Goal: Task Accomplishment & Management: Complete application form

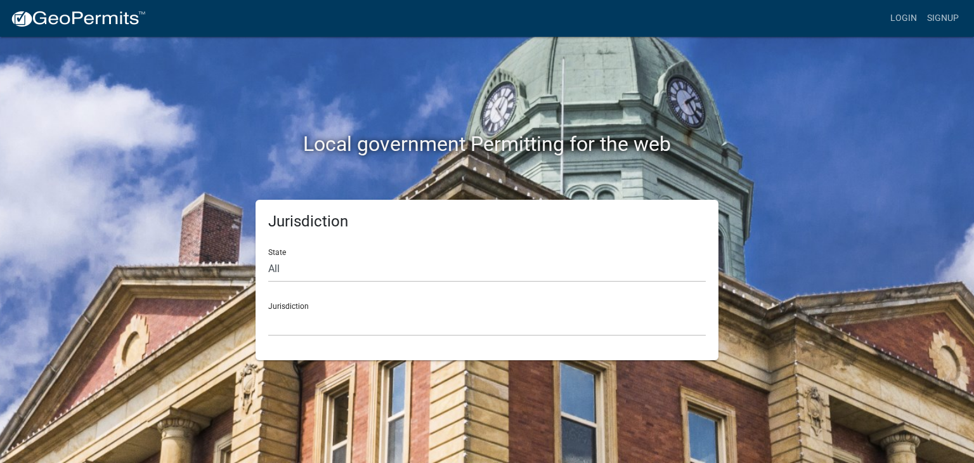
click at [316, 341] on div "Jurisdiction State All [US_STATE] [US_STATE] [US_STATE] [US_STATE] [US_STATE] […" at bounding box center [487, 280] width 463 height 160
click at [323, 318] on select "[GEOGRAPHIC_DATA], [US_STATE] [GEOGRAPHIC_DATA], [US_STATE][PERSON_NAME][GEOGRA…" at bounding box center [487, 323] width 438 height 26
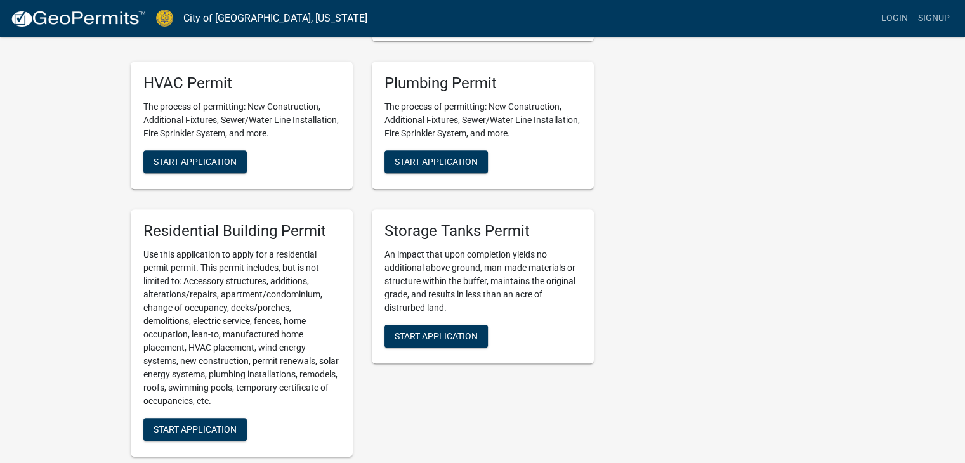
scroll to position [507, 0]
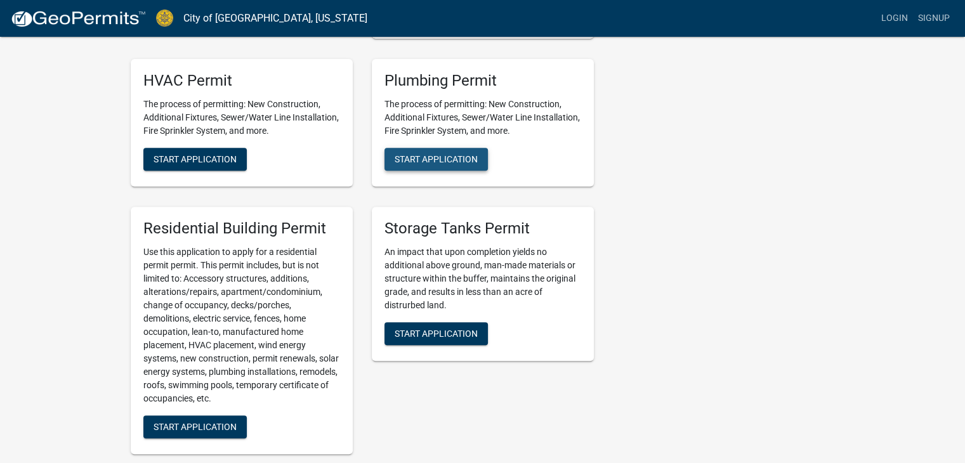
click at [421, 154] on span "Start Application" at bounding box center [435, 159] width 83 height 10
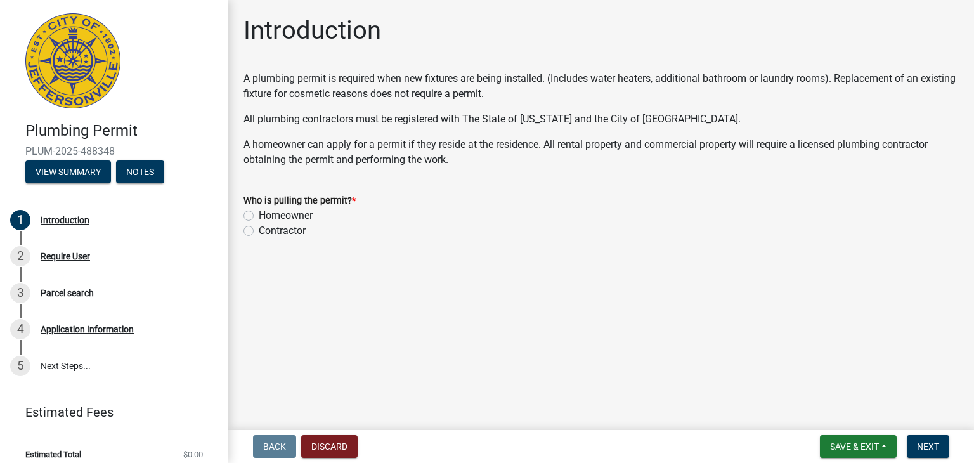
click at [290, 235] on label "Contractor" at bounding box center [282, 230] width 47 height 15
click at [267, 231] on input "Contractor" at bounding box center [263, 227] width 8 height 8
radio input "true"
click at [931, 448] on span "Next" at bounding box center [928, 446] width 22 height 10
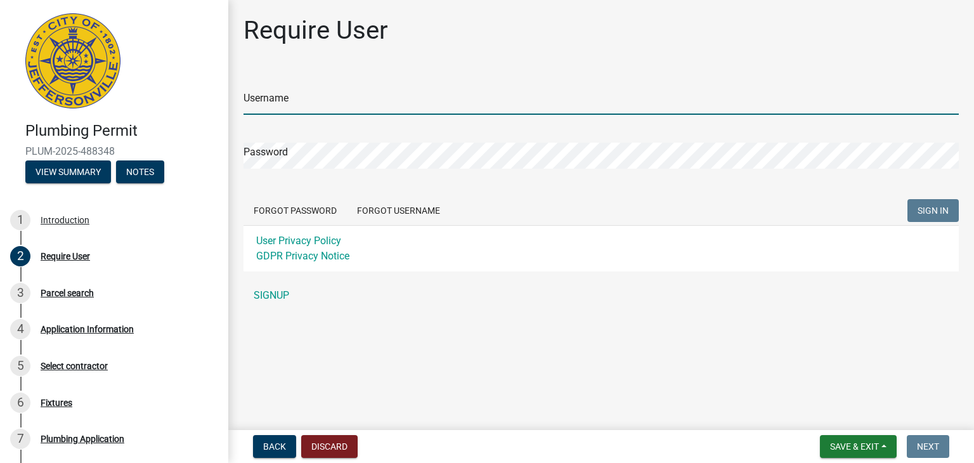
type input "Greenwell2"
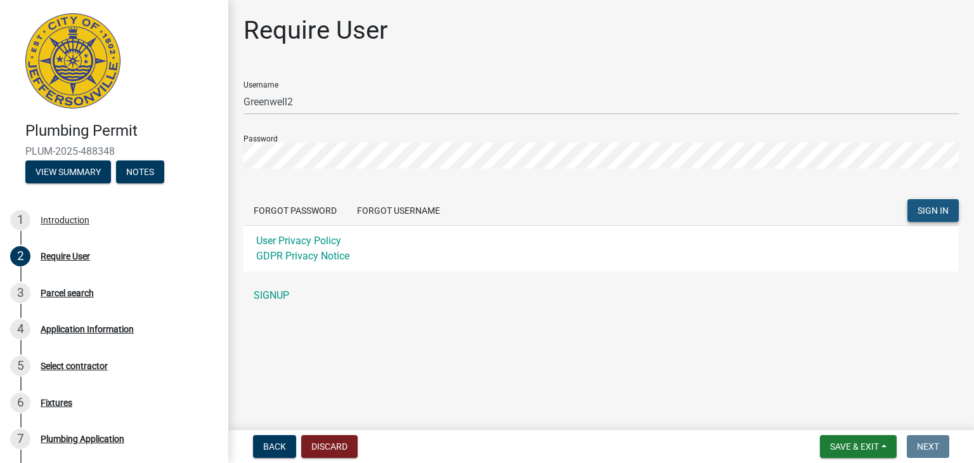
click at [916, 214] on button "SIGN IN" at bounding box center [932, 210] width 51 height 23
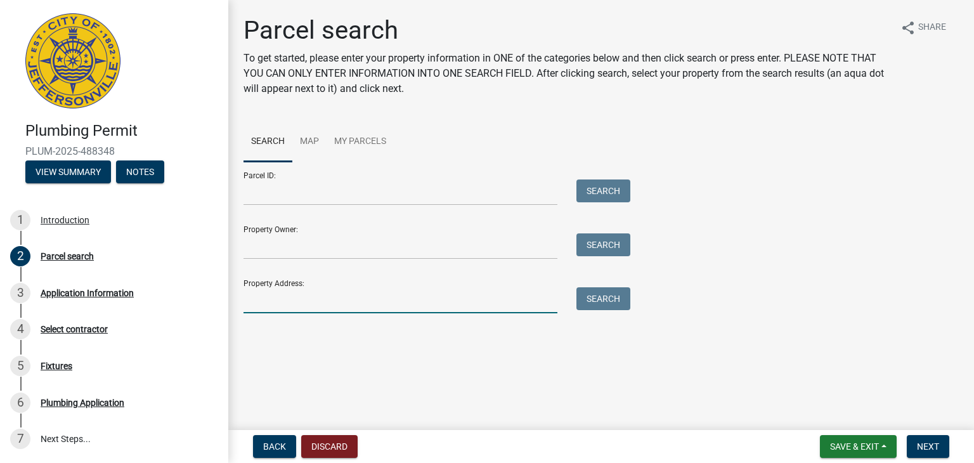
click at [393, 290] on input "Property Address:" at bounding box center [401, 300] width 314 height 26
click at [601, 297] on button "Search" at bounding box center [603, 298] width 54 height 23
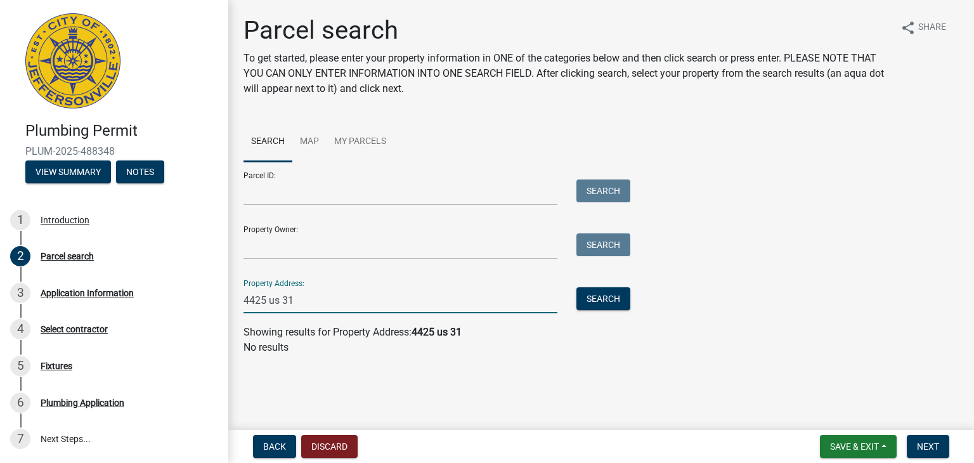
drag, startPoint x: 332, startPoint y: 295, endPoint x: 265, endPoint y: 292, distance: 66.6
click at [265, 292] on input "4425 us 31" at bounding box center [401, 300] width 314 height 26
type input "4425"
click at [599, 299] on button "Search" at bounding box center [603, 298] width 54 height 23
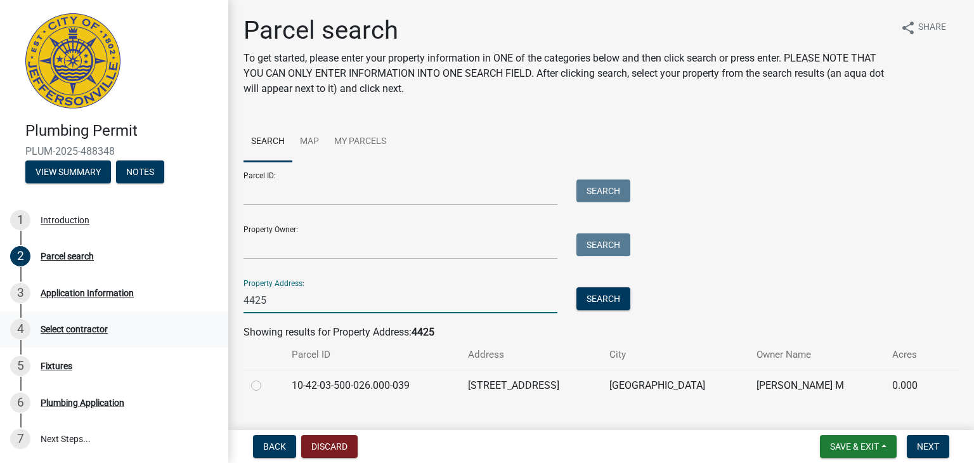
drag, startPoint x: 268, startPoint y: 317, endPoint x: 204, endPoint y: 321, distance: 64.8
click at [204, 321] on div "Plumbing Permit PLUM-2025-488348 View Summary Notes 1 Introduction 2 Parcel sea…" at bounding box center [487, 231] width 974 height 463
